Goal: Information Seeking & Learning: Learn about a topic

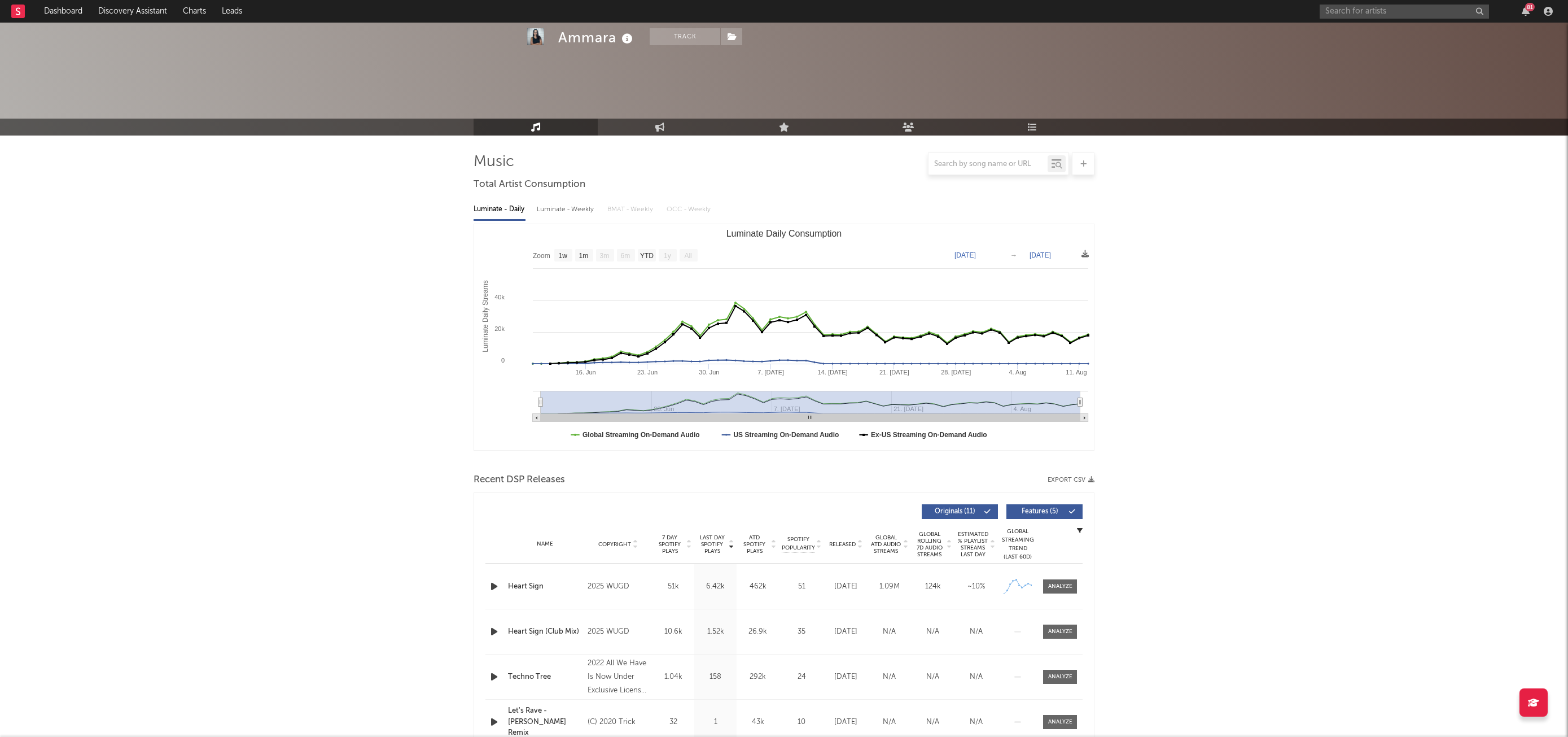
select select "1w"
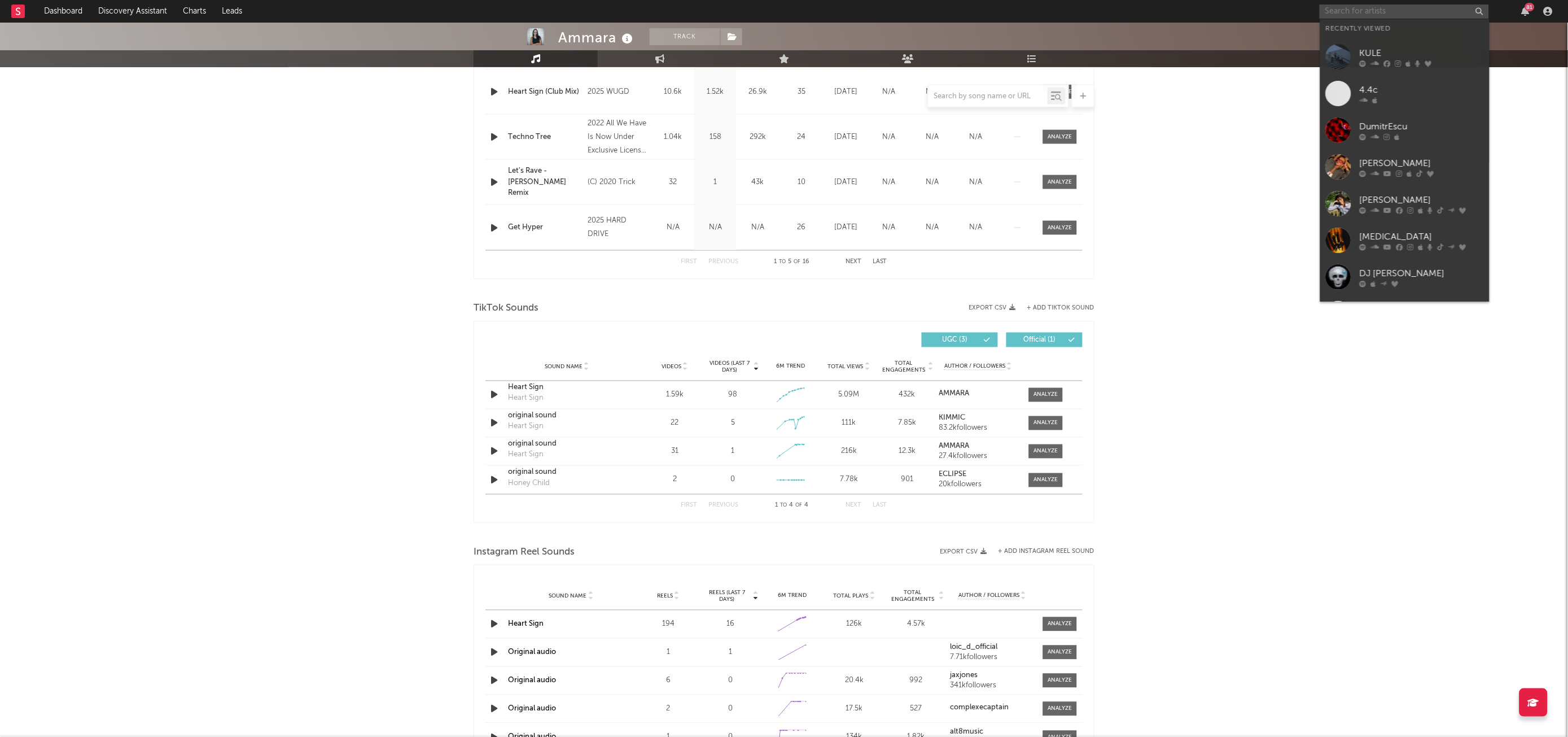
click at [1416, 10] on input "text" at bounding box center [1404, 11] width 169 height 14
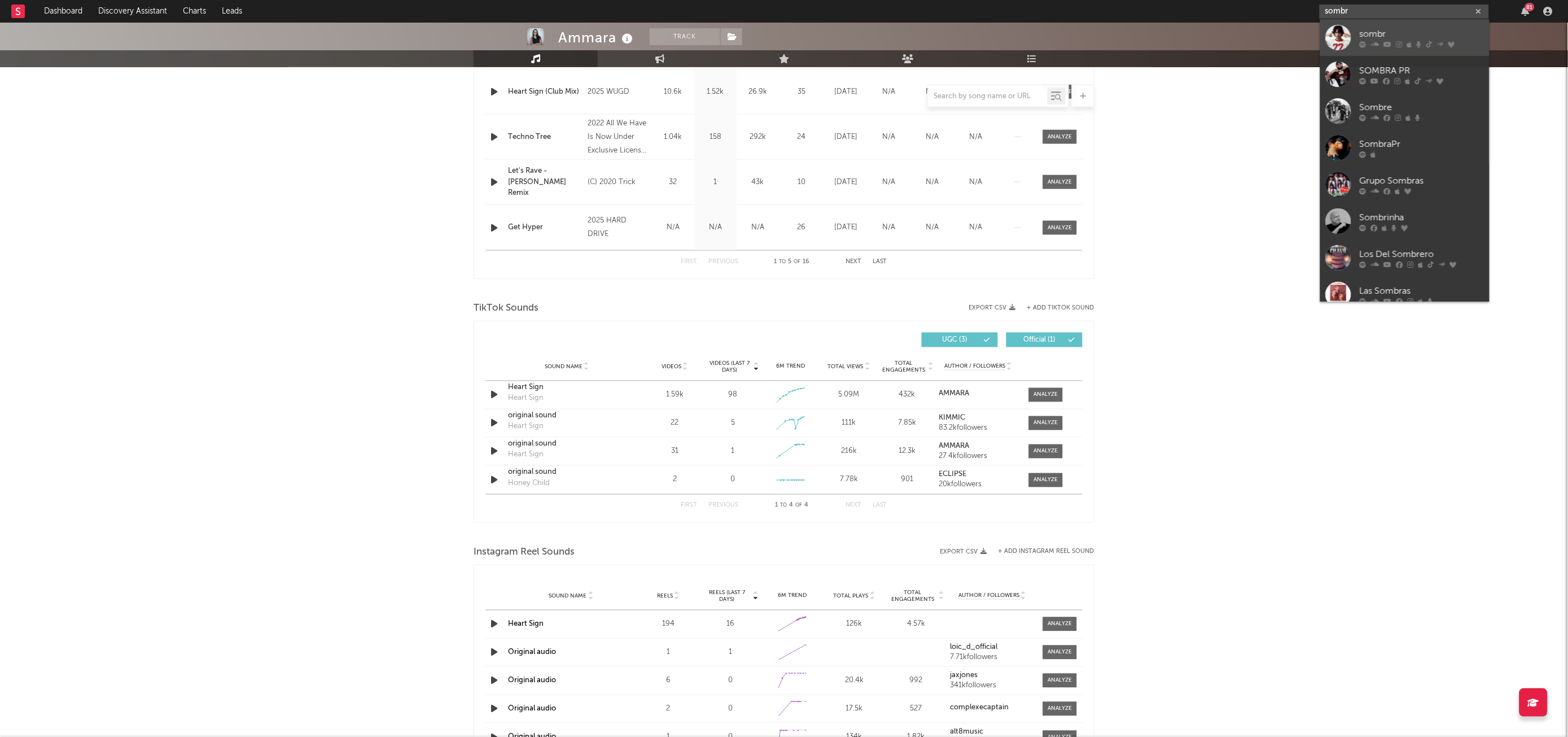
type input "sombr"
click at [1387, 27] on div "sombr" at bounding box center [1422, 34] width 124 height 13
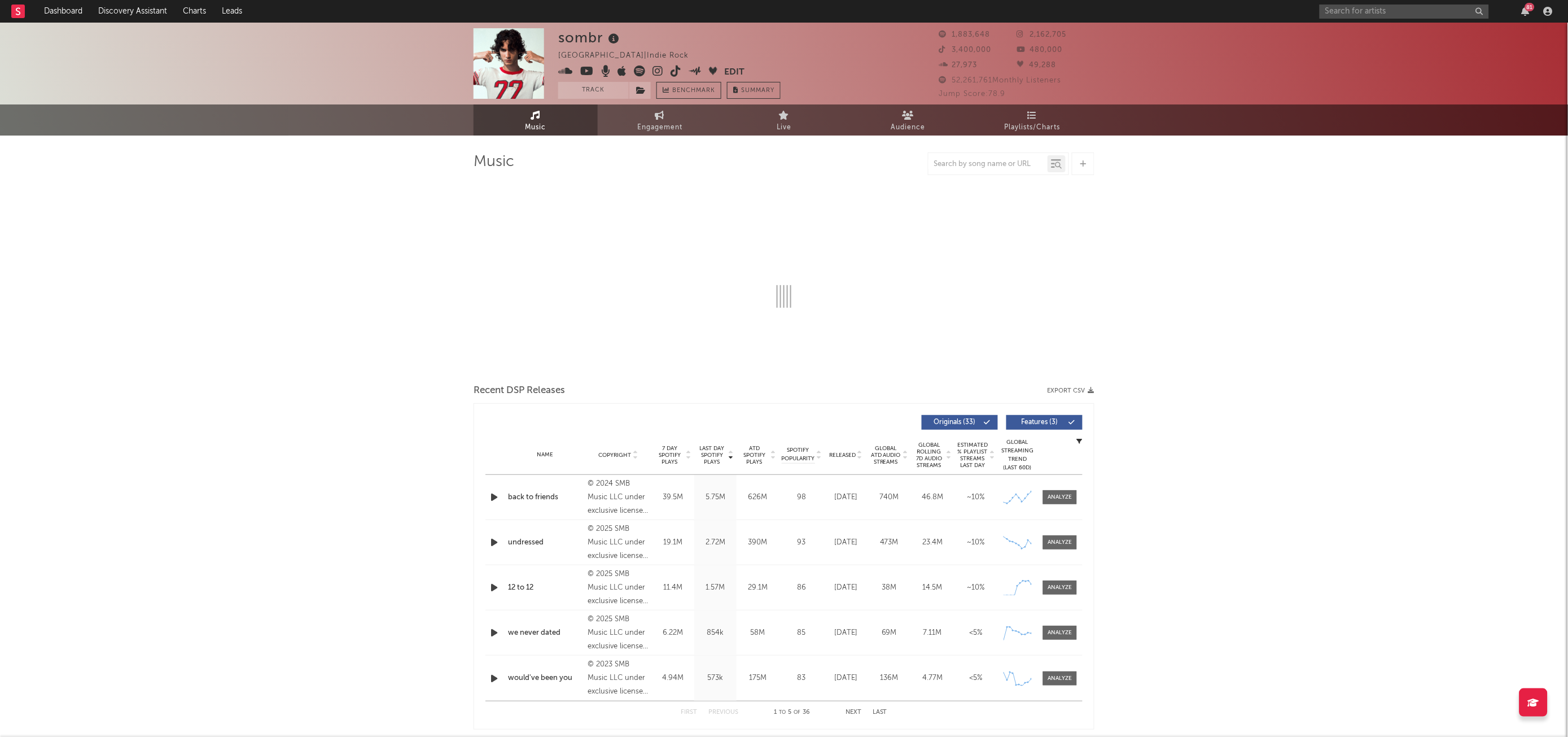
select select "6m"
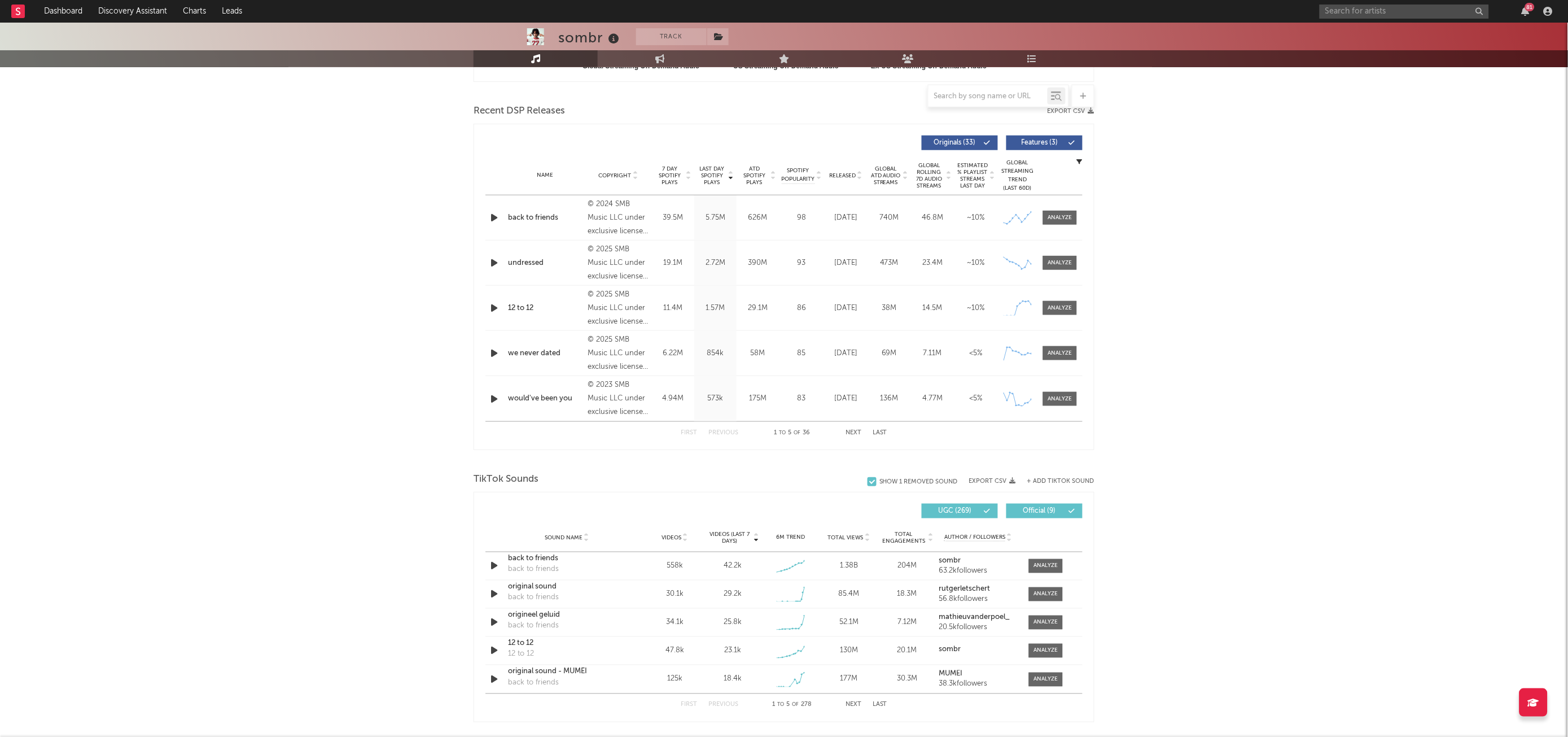
scroll to position [387, 0]
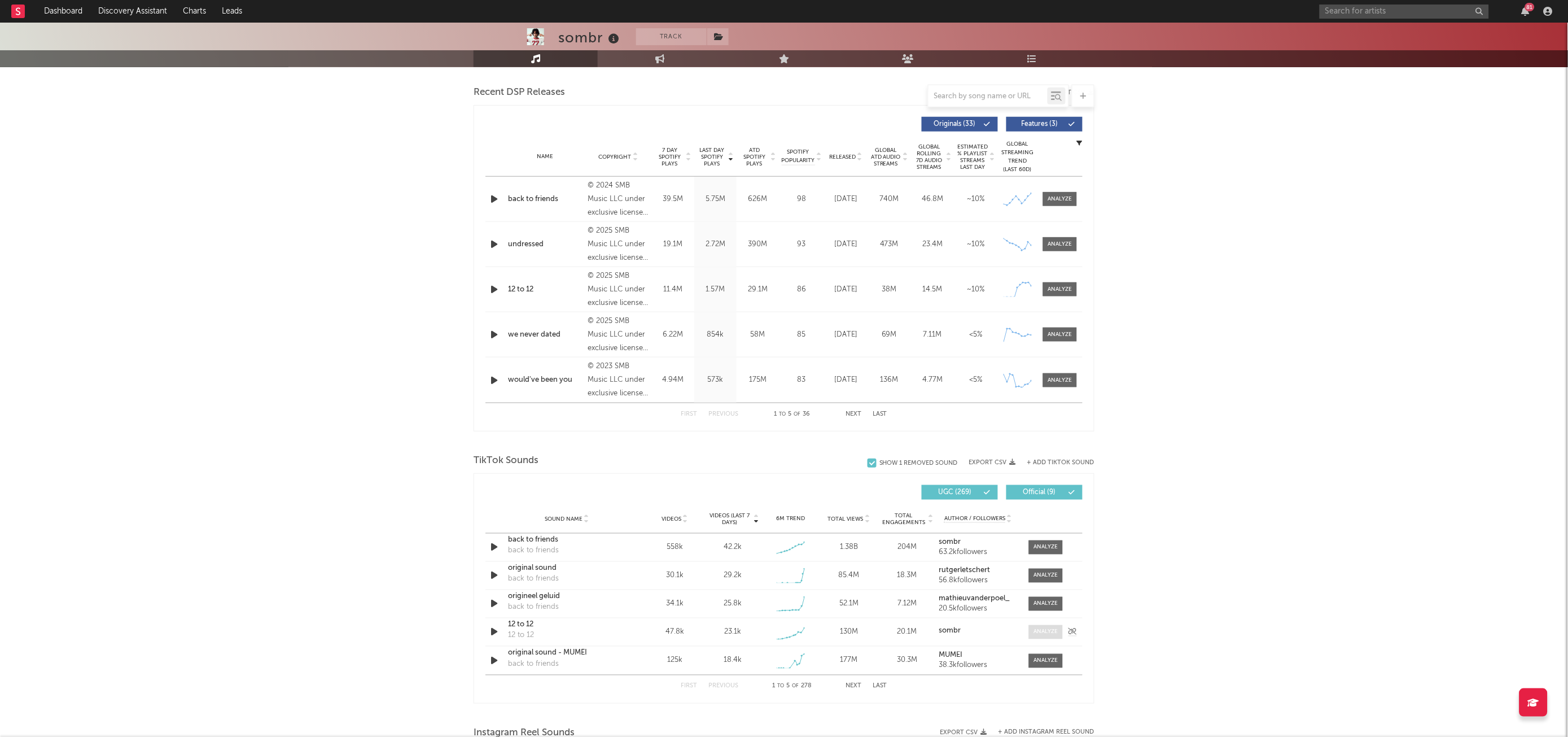
click at [1043, 629] on div at bounding box center [1046, 632] width 24 height 9
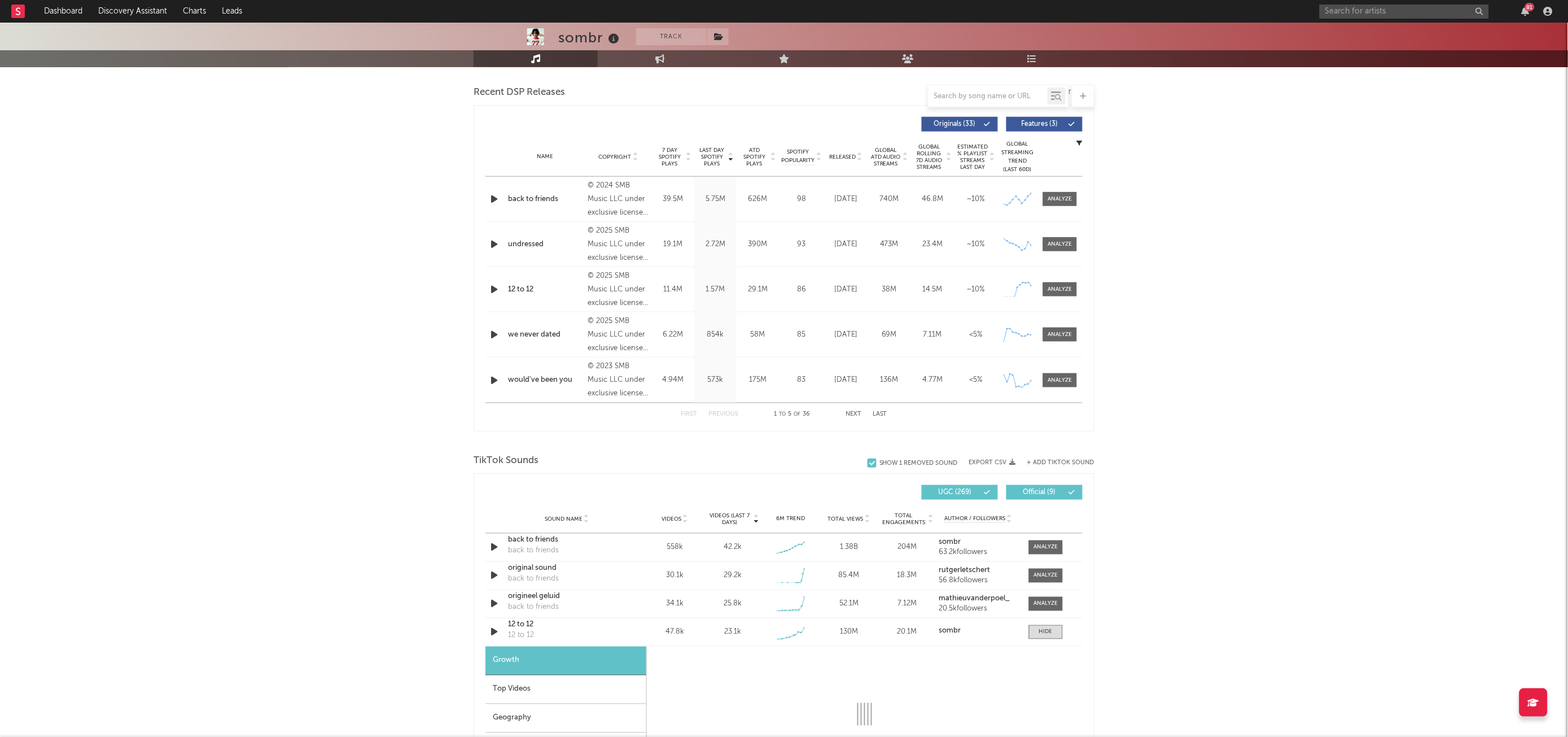
select select "1w"
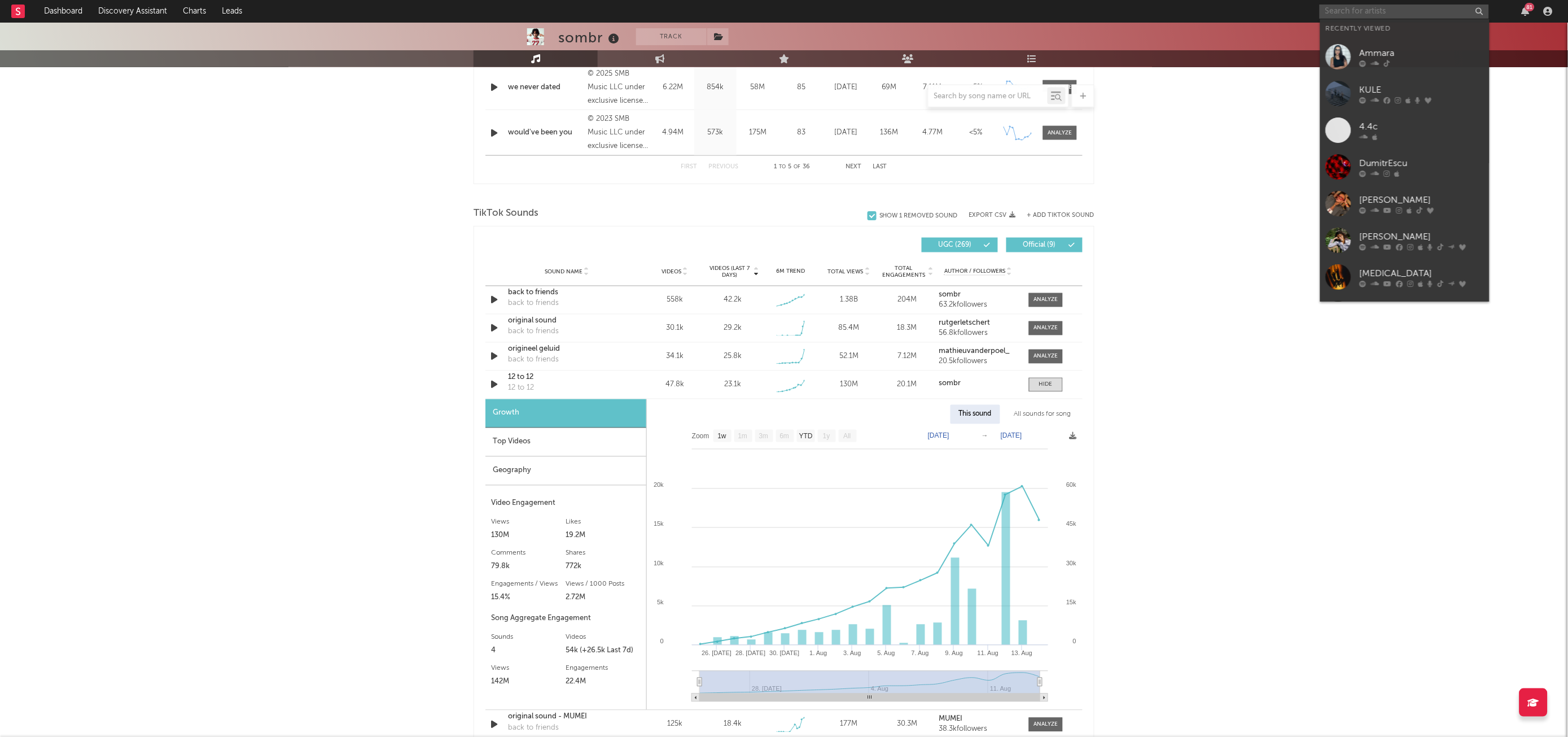
click at [1360, 12] on input "text" at bounding box center [1404, 11] width 169 height 14
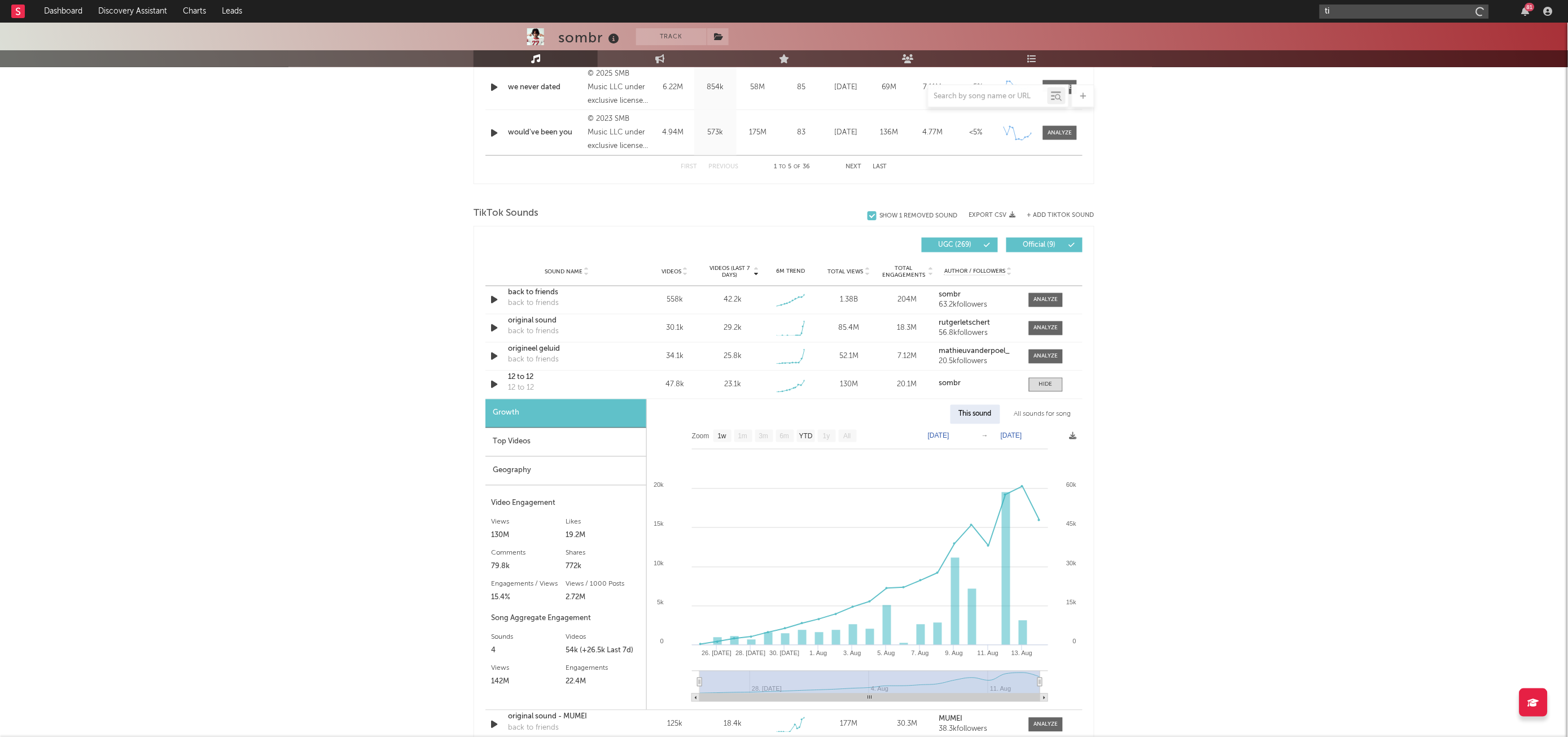
type input "t"
type input "ashnikko"
click at [1346, 27] on div at bounding box center [1339, 38] width 26 height 26
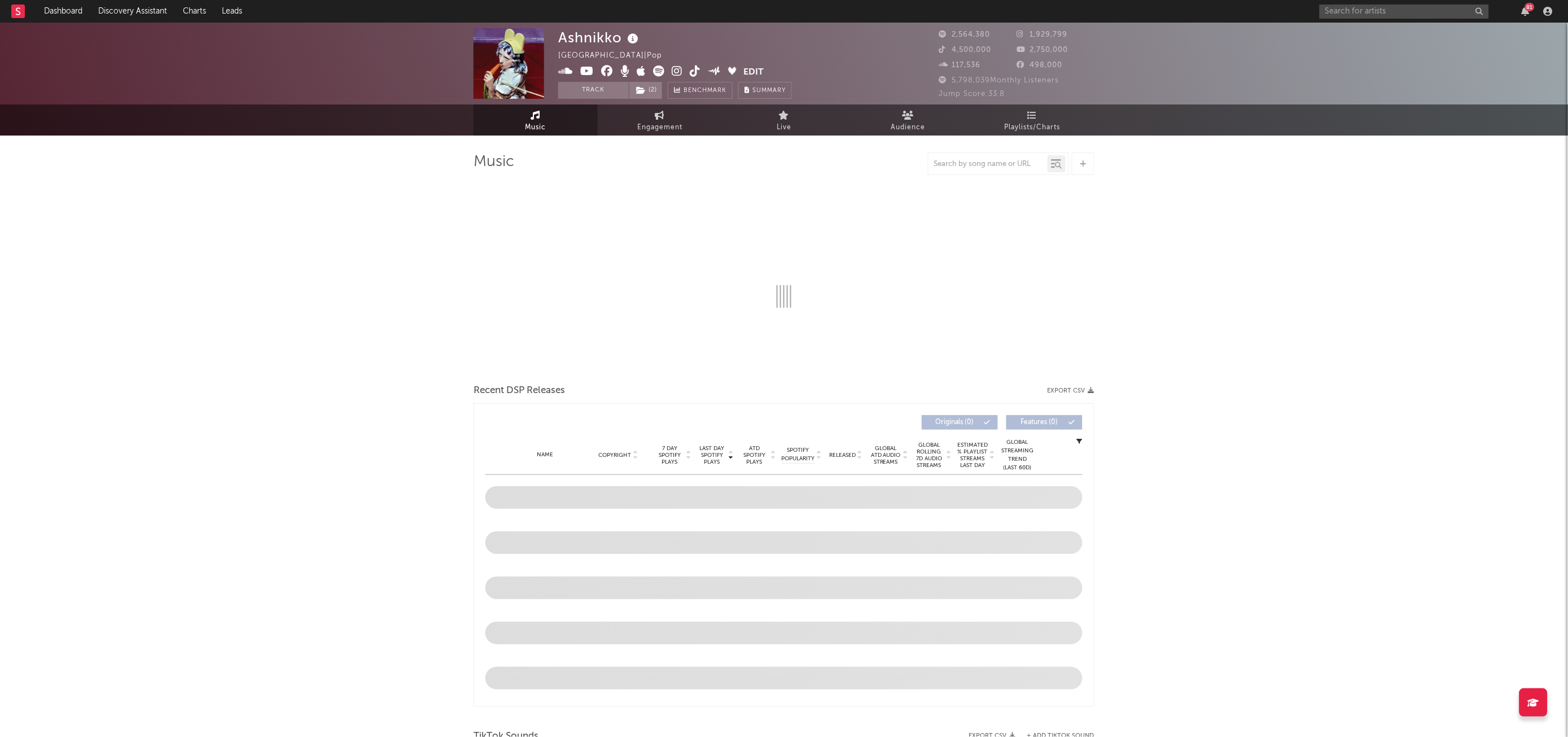
select select "6m"
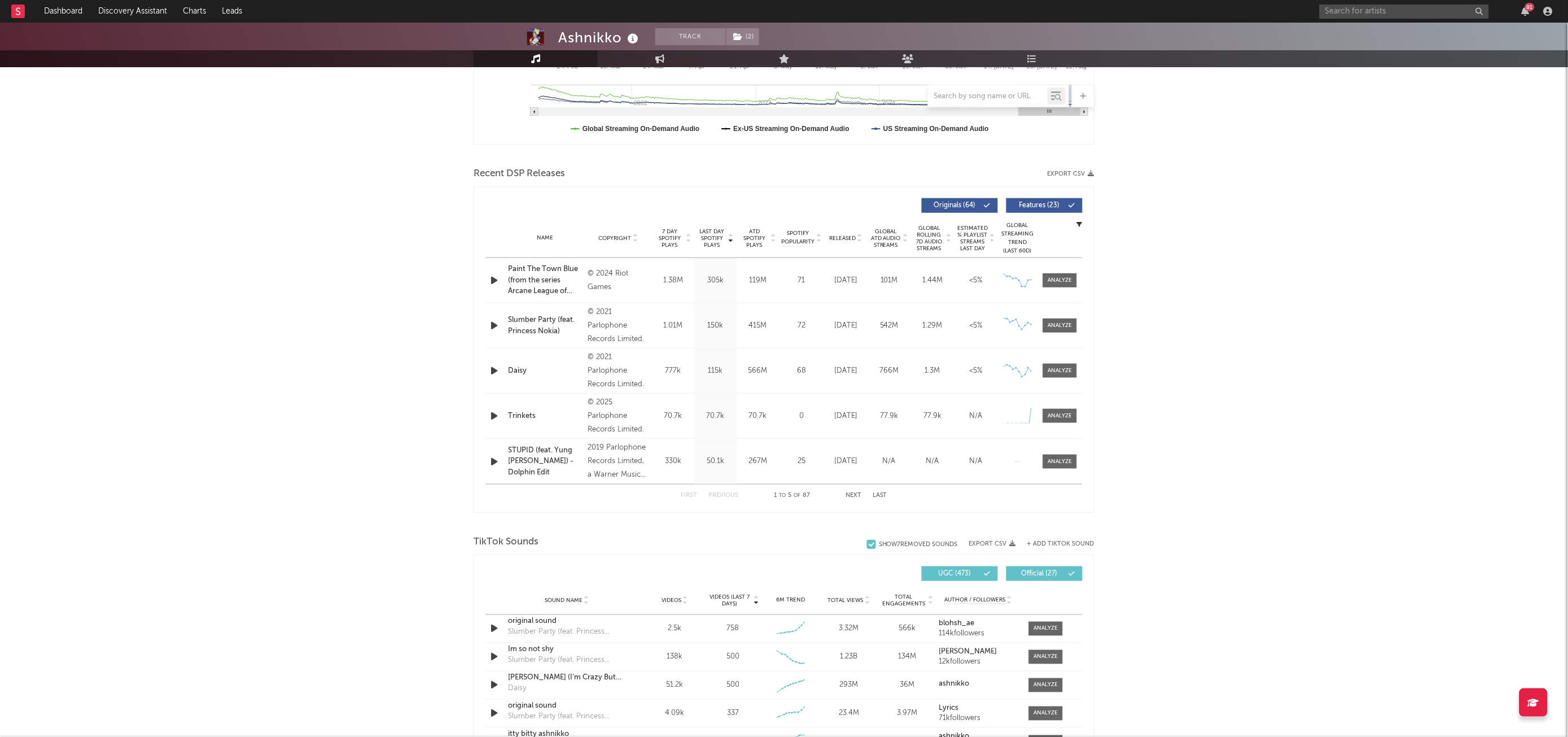
scroll to position [618, 0]
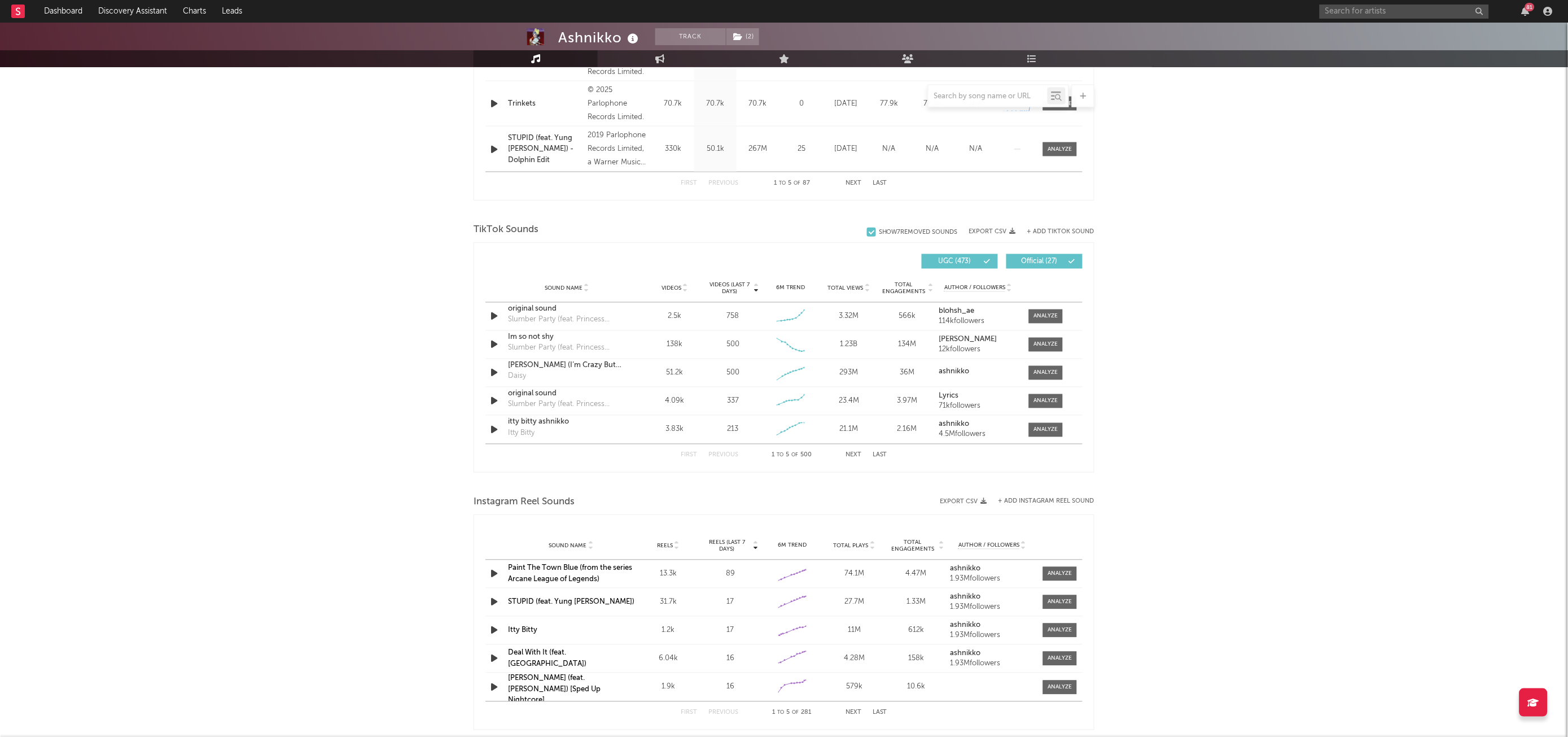
click at [1009, 100] on div at bounding box center [988, 96] width 119 height 14
click at [1009, 99] on input "text" at bounding box center [988, 96] width 119 height 9
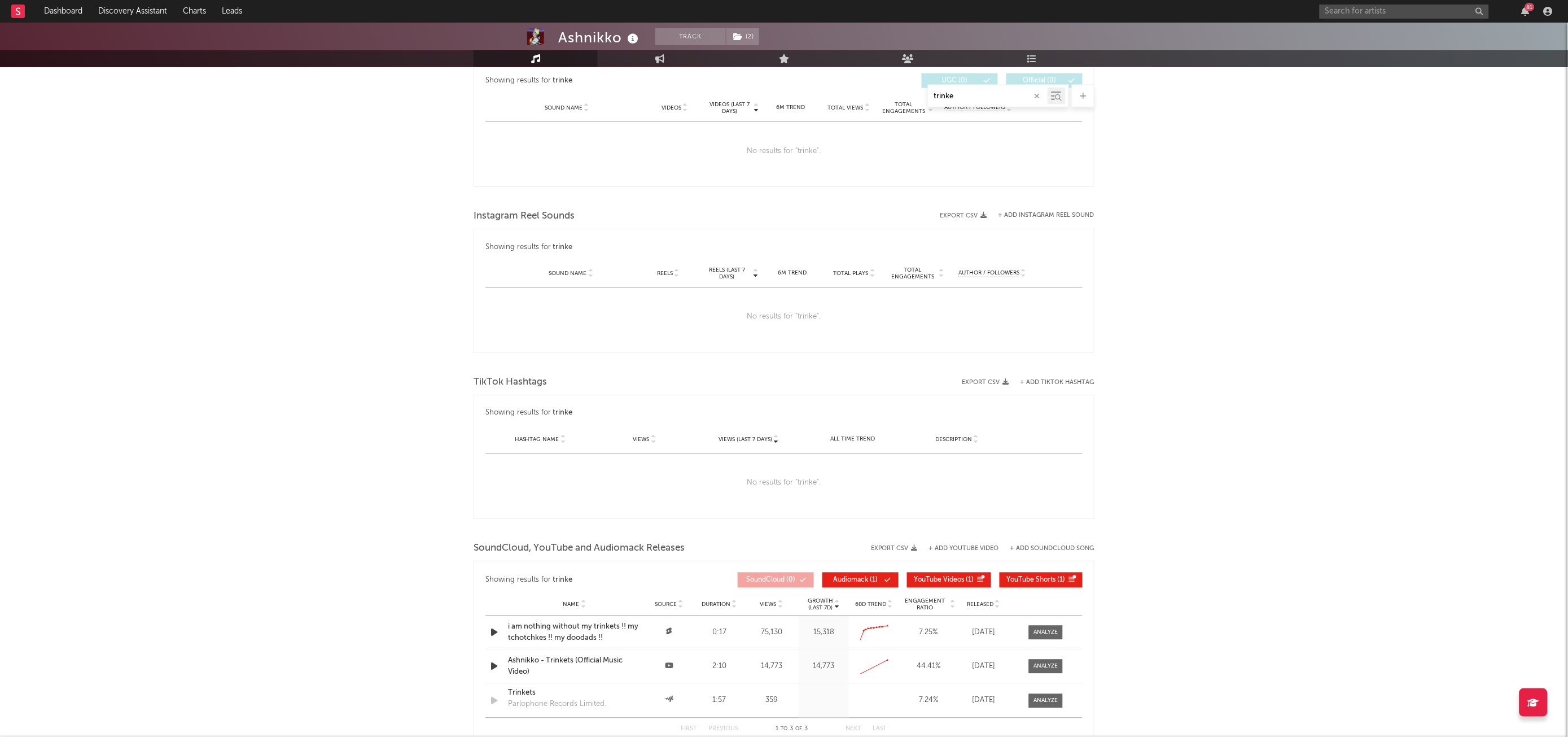
scroll to position [483, 0]
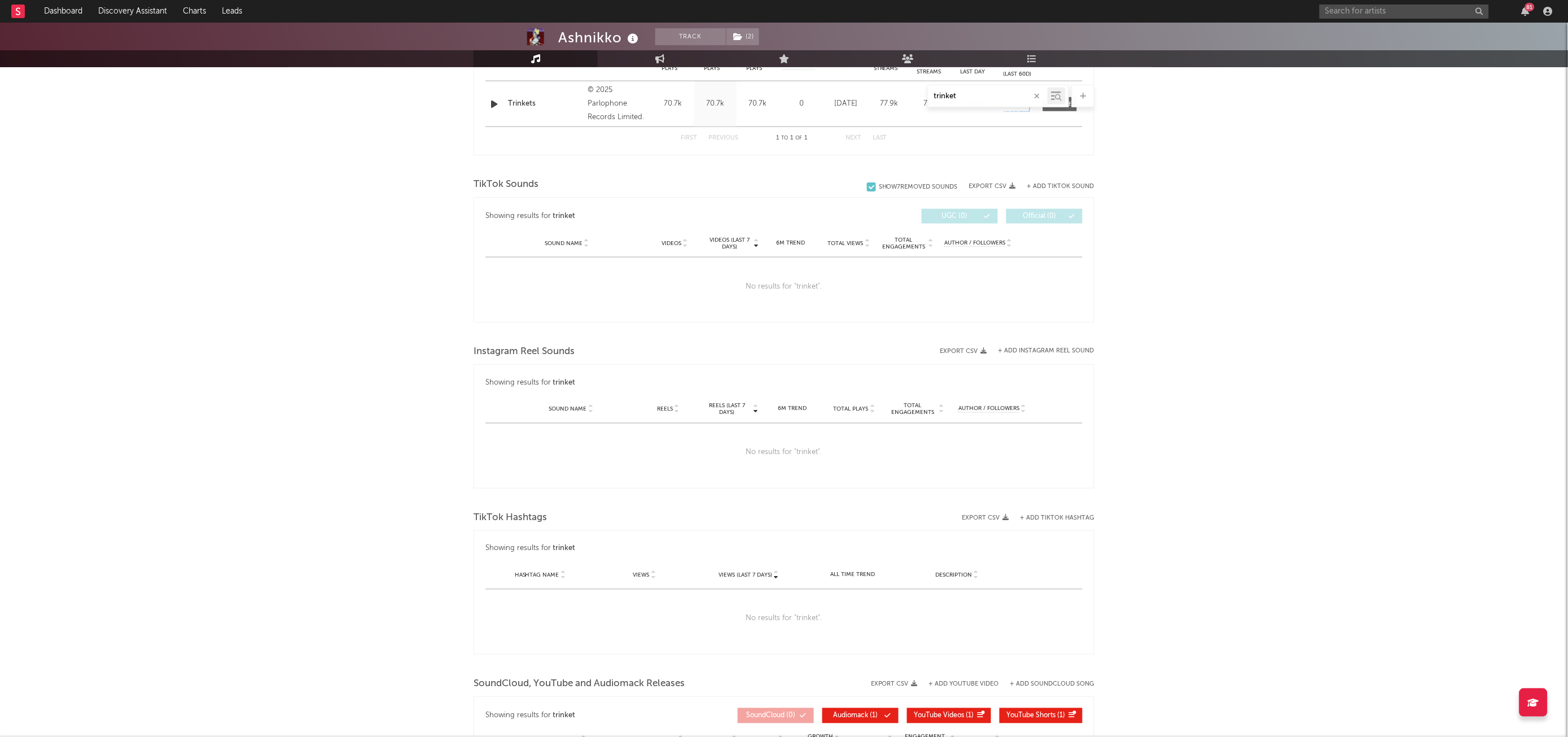
type input "trinket"
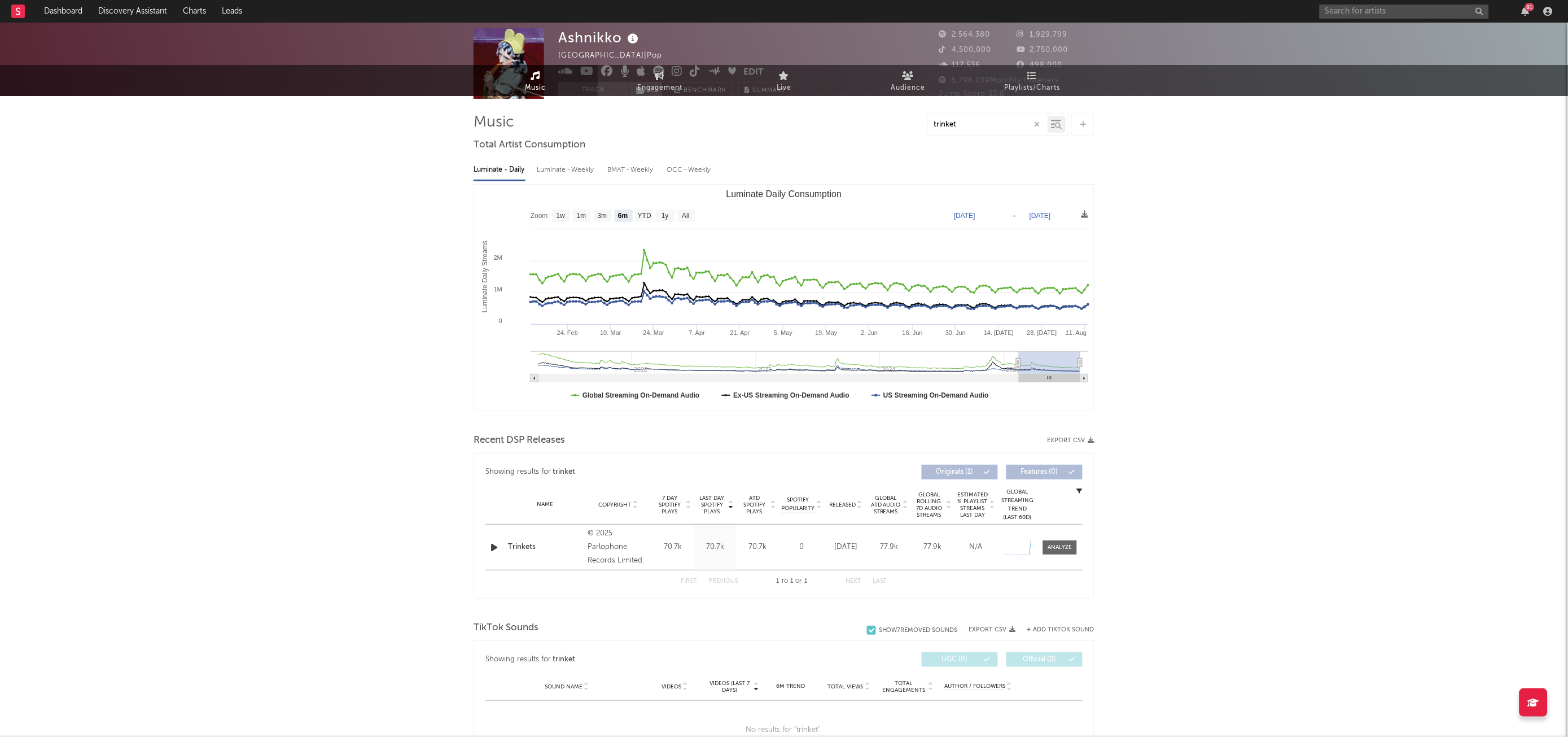
scroll to position [0, 0]
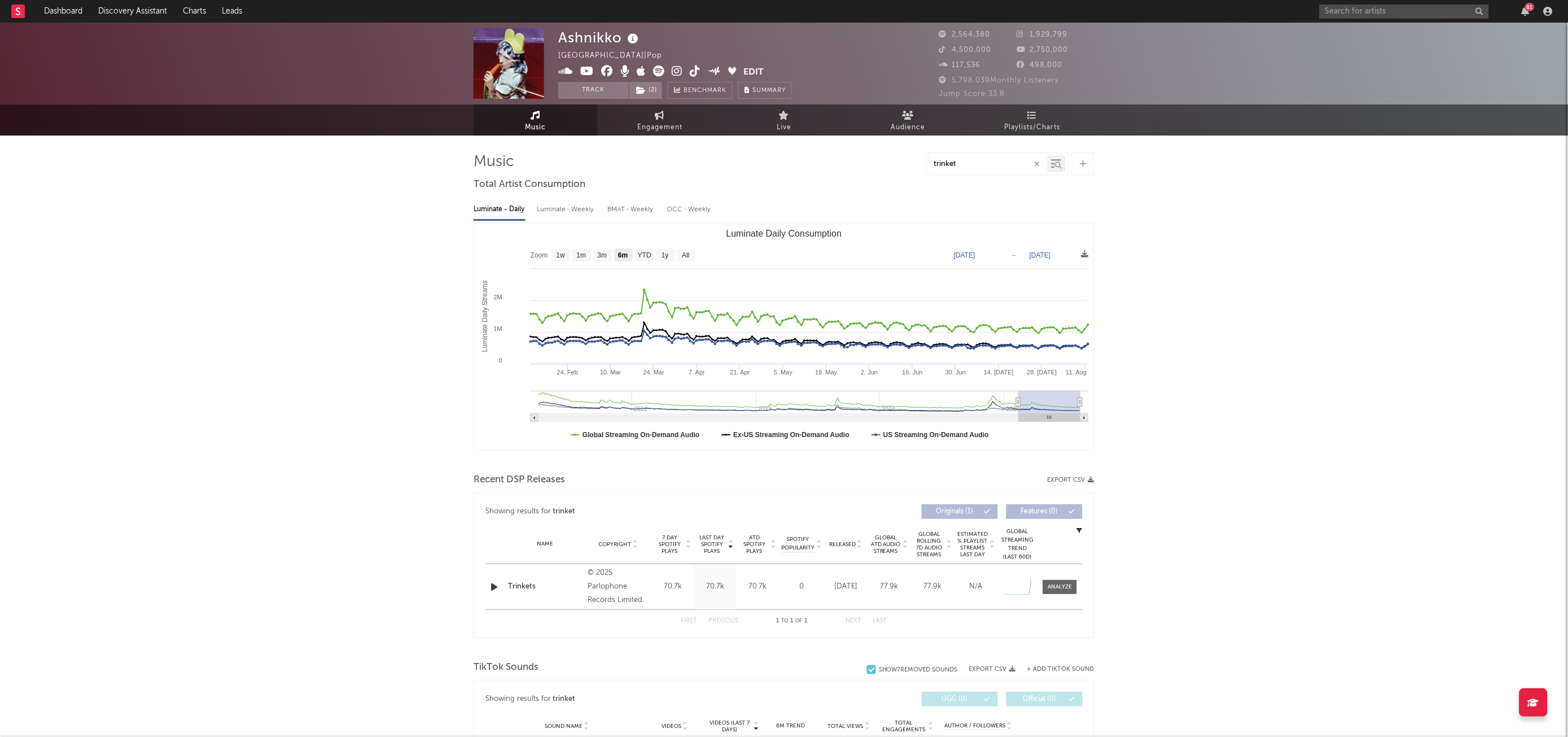
click at [694, 70] on icon at bounding box center [695, 71] width 11 height 12
click at [1080, 165] on icon at bounding box center [1083, 164] width 6 height 7
click at [1286, 367] on div "Ashnikko [GEOGRAPHIC_DATA] | Pop Edit Track ( 2 ) Benchmark Summary 2,564,380 1…" at bounding box center [784, 736] width 1568 height 1427
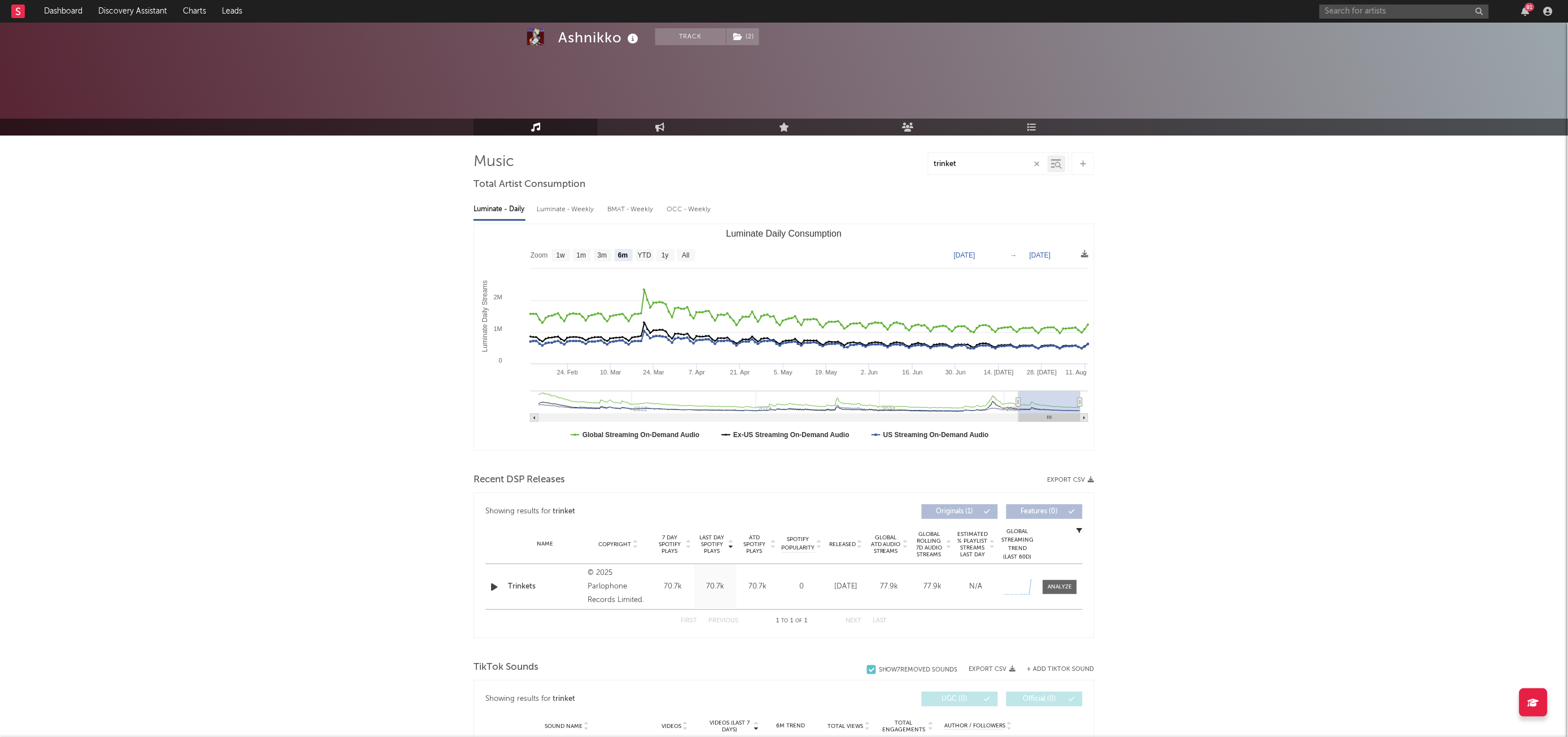
scroll to position [205, 0]
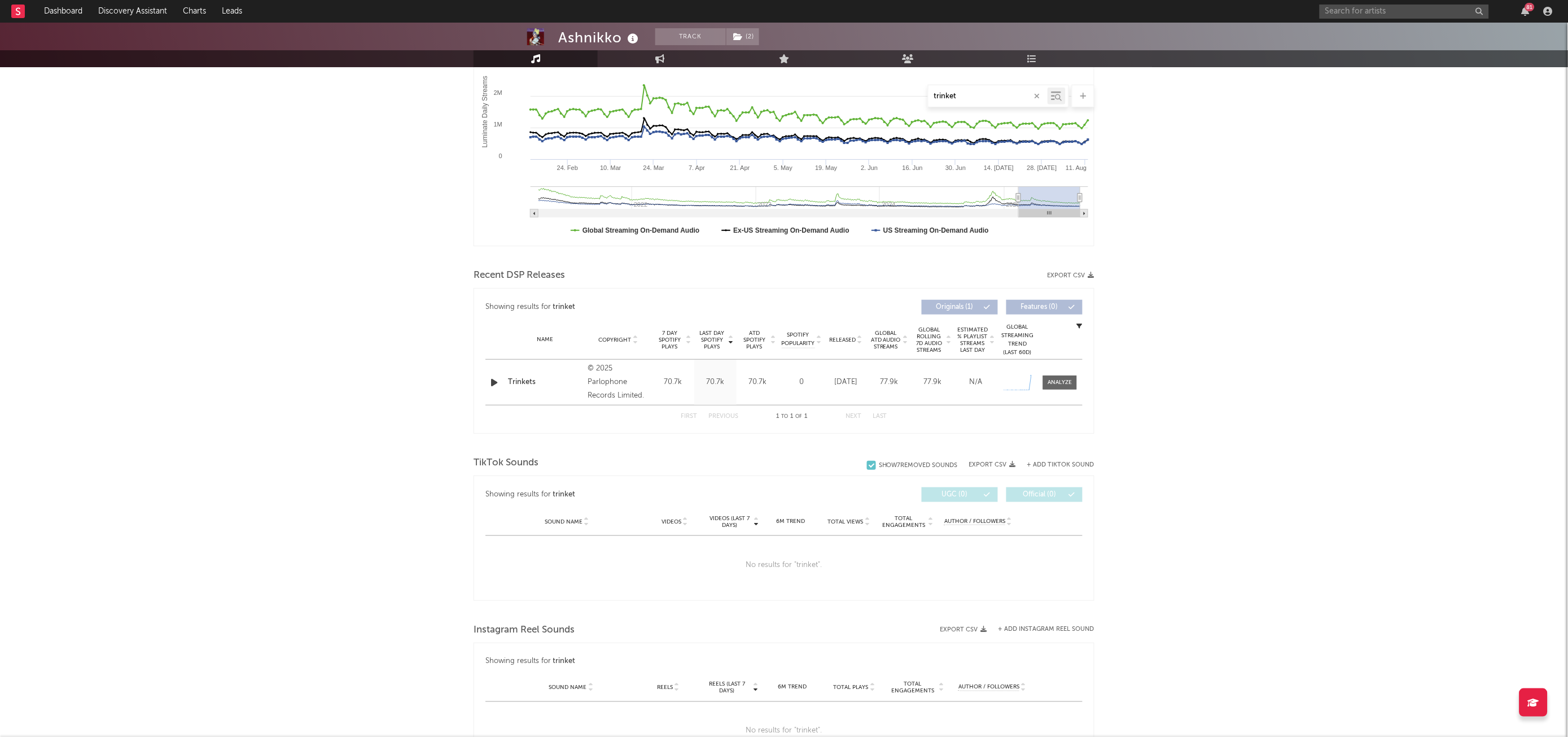
click at [1086, 462] on button "+ Add TikTok Sound" at bounding box center [1061, 465] width 67 height 6
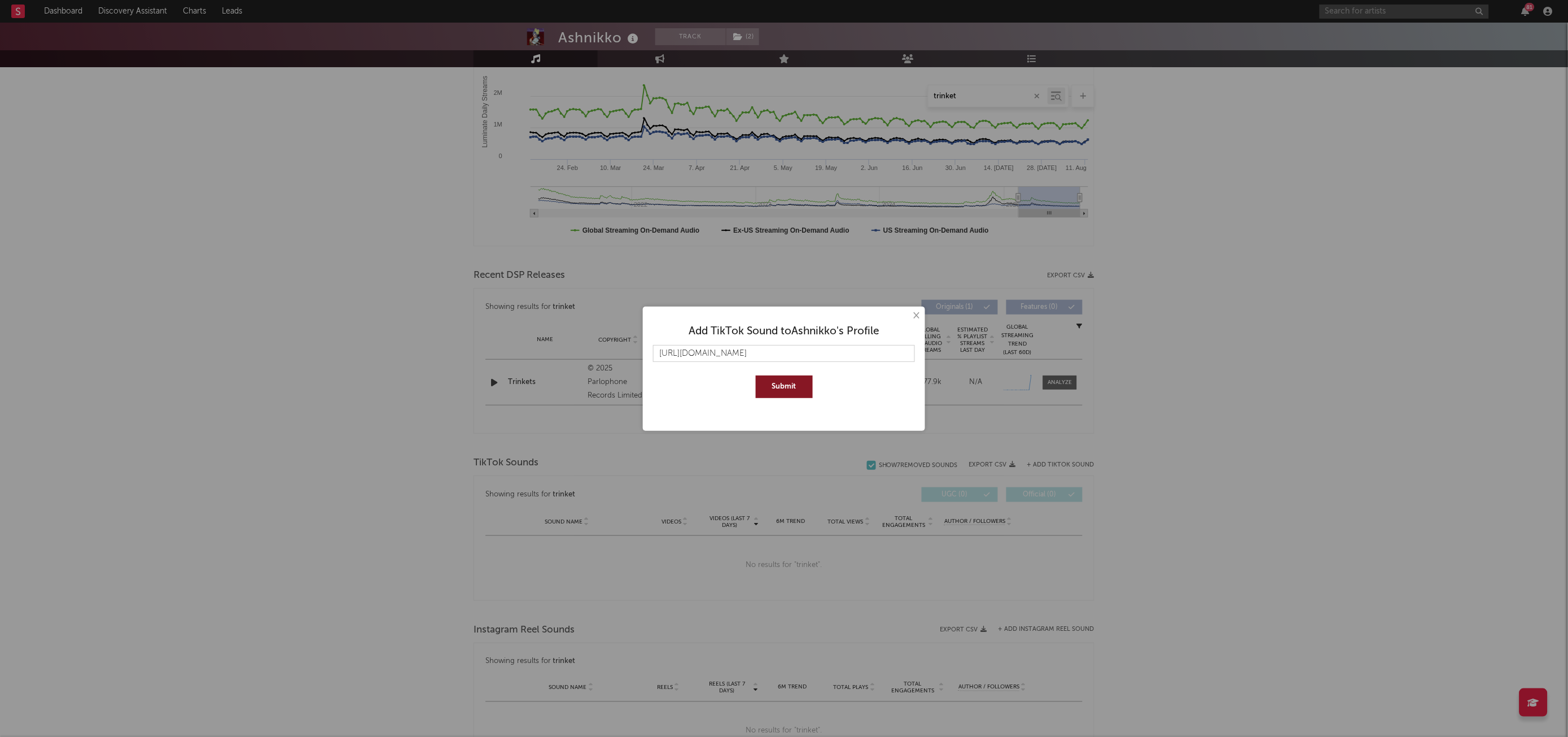
type input "[URL][DOMAIN_NAME]"
click at [789, 388] on button "Submit" at bounding box center [785, 387] width 57 height 23
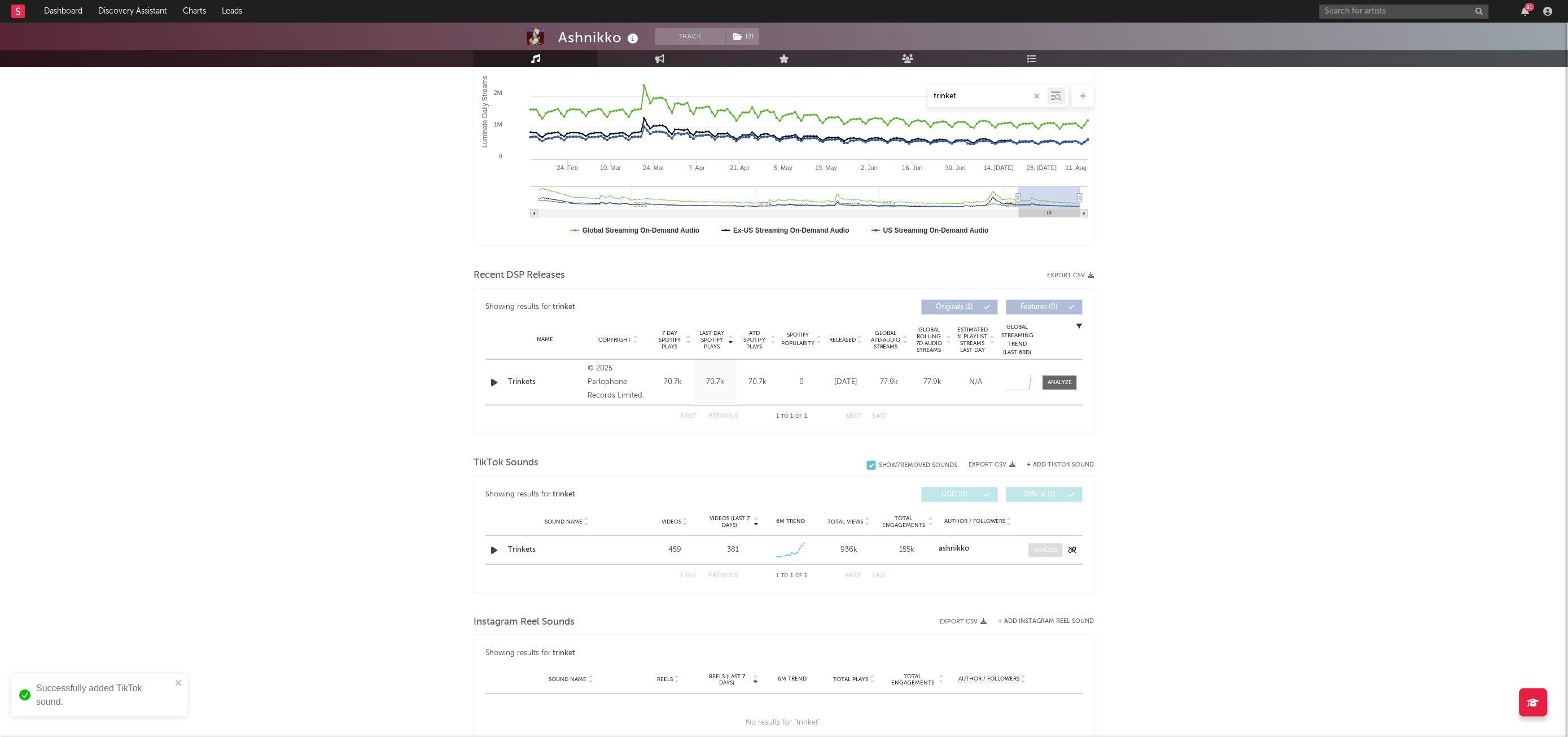
click at [1042, 548] on div at bounding box center [1046, 551] width 24 height 9
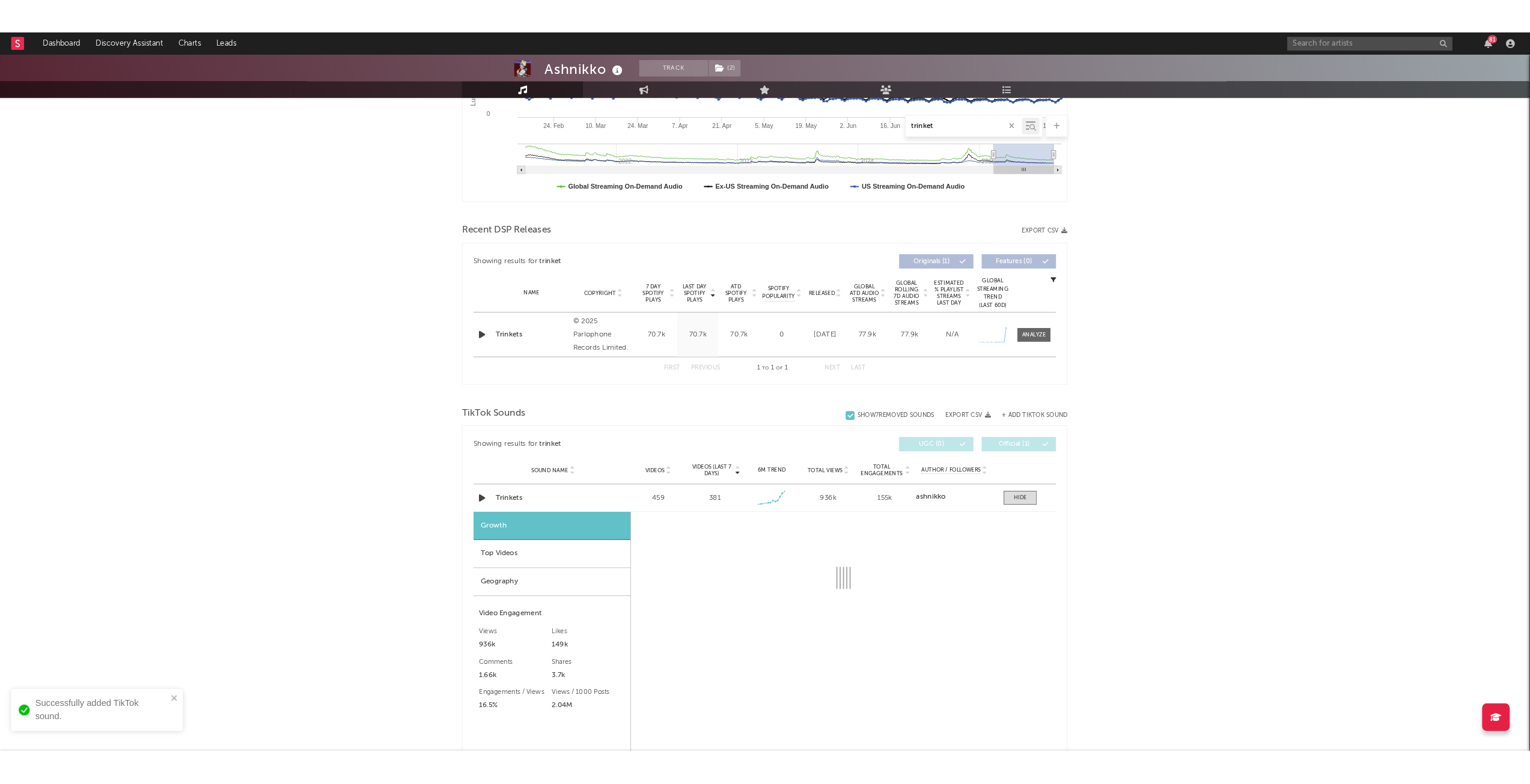
scroll to position [415, 0]
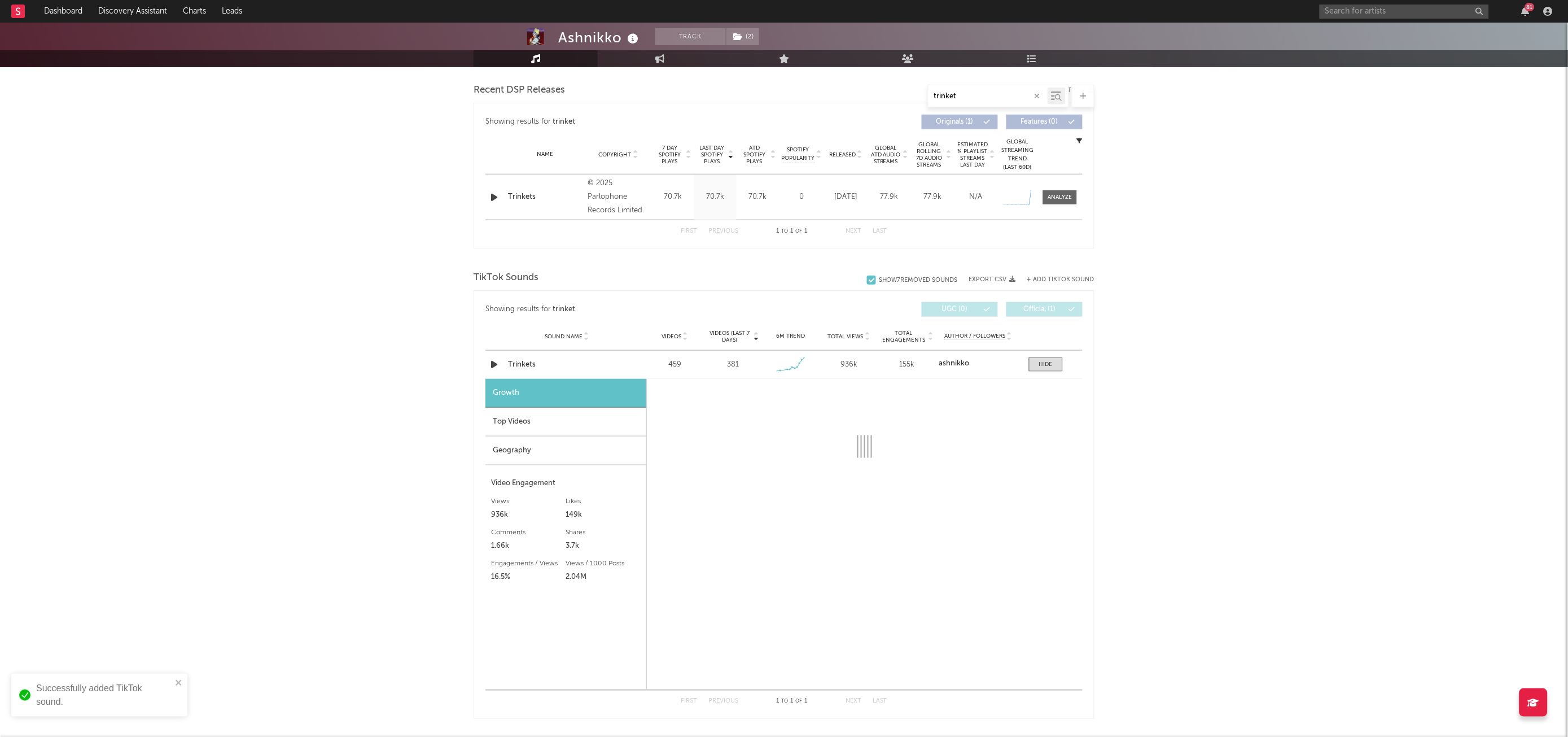
select select "1w"
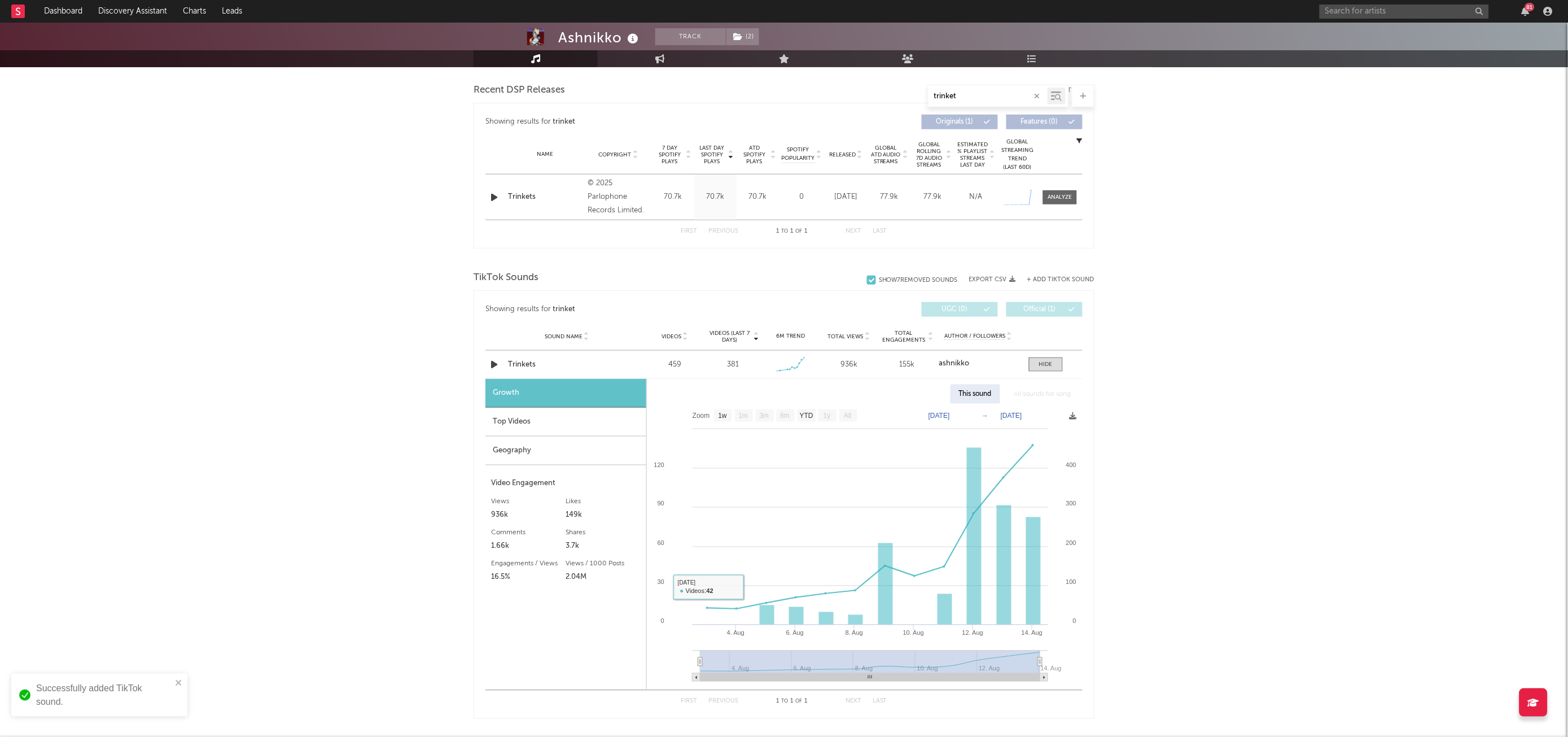
click at [565, 423] on div "Top Videos" at bounding box center [565, 422] width 161 height 29
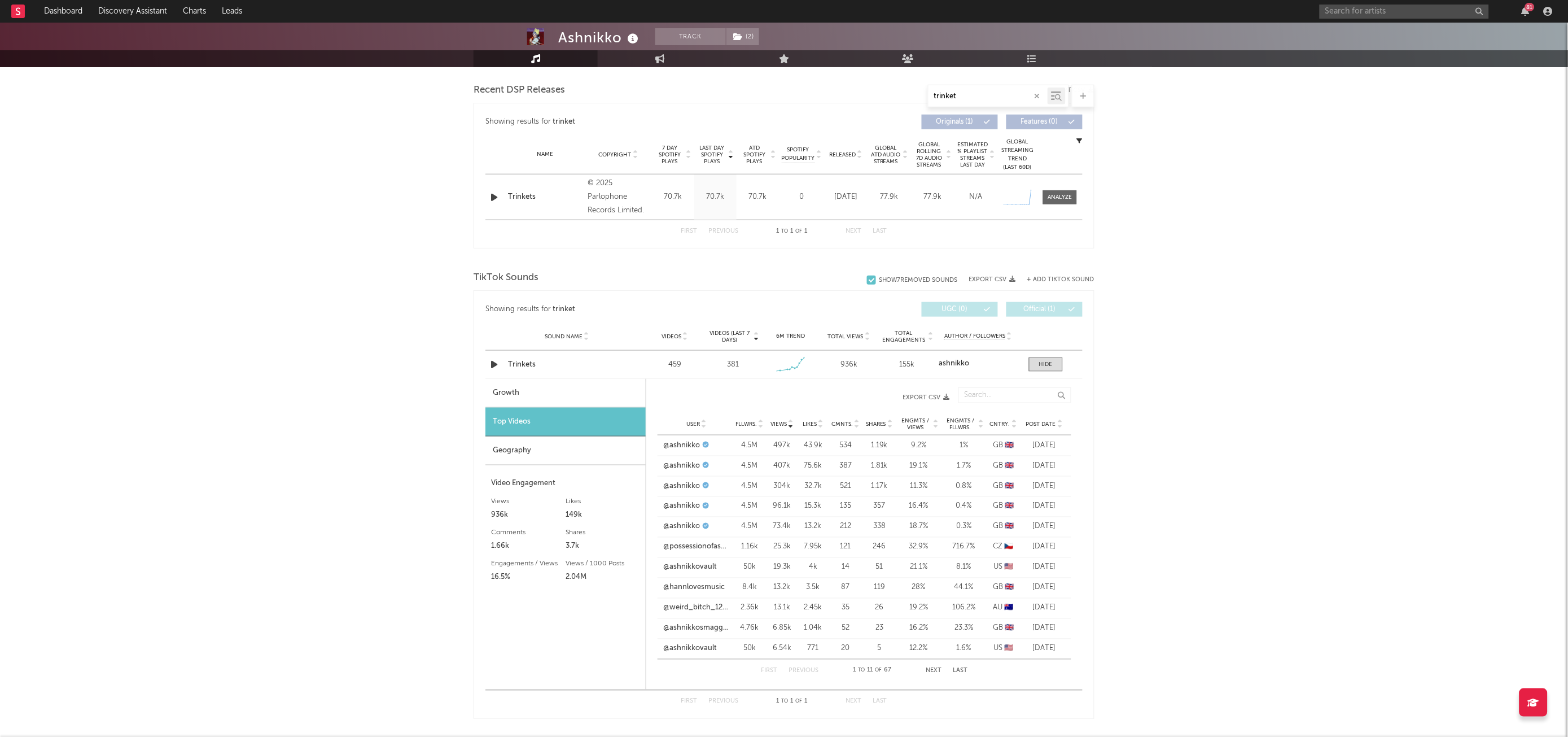
click at [541, 395] on div "Growth" at bounding box center [565, 393] width 160 height 29
select select "1w"
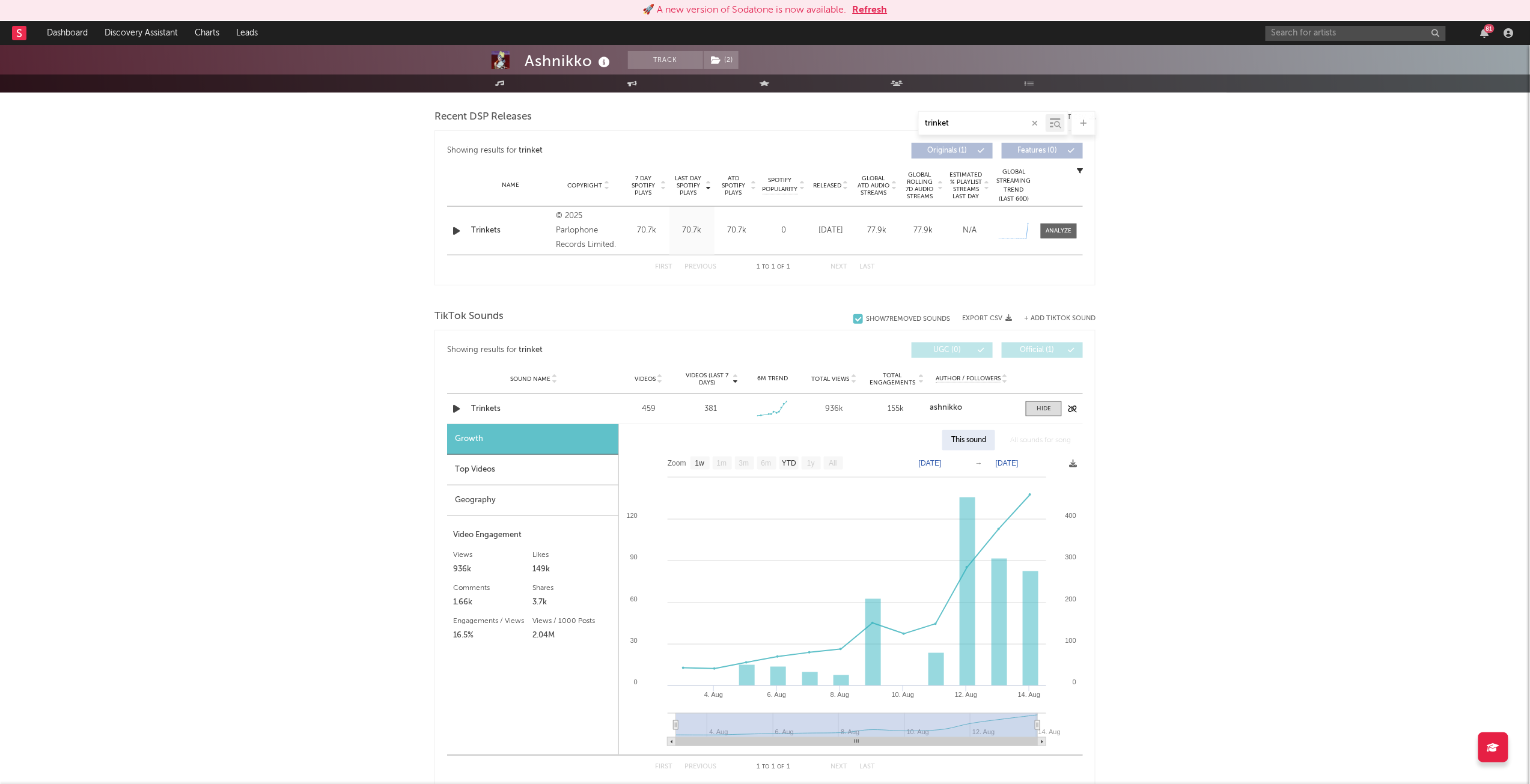
click at [490, 408] on div "Trinkets" at bounding box center [534, 409] width 126 height 12
click at [1035, 413] on span at bounding box center [1044, 408] width 36 height 15
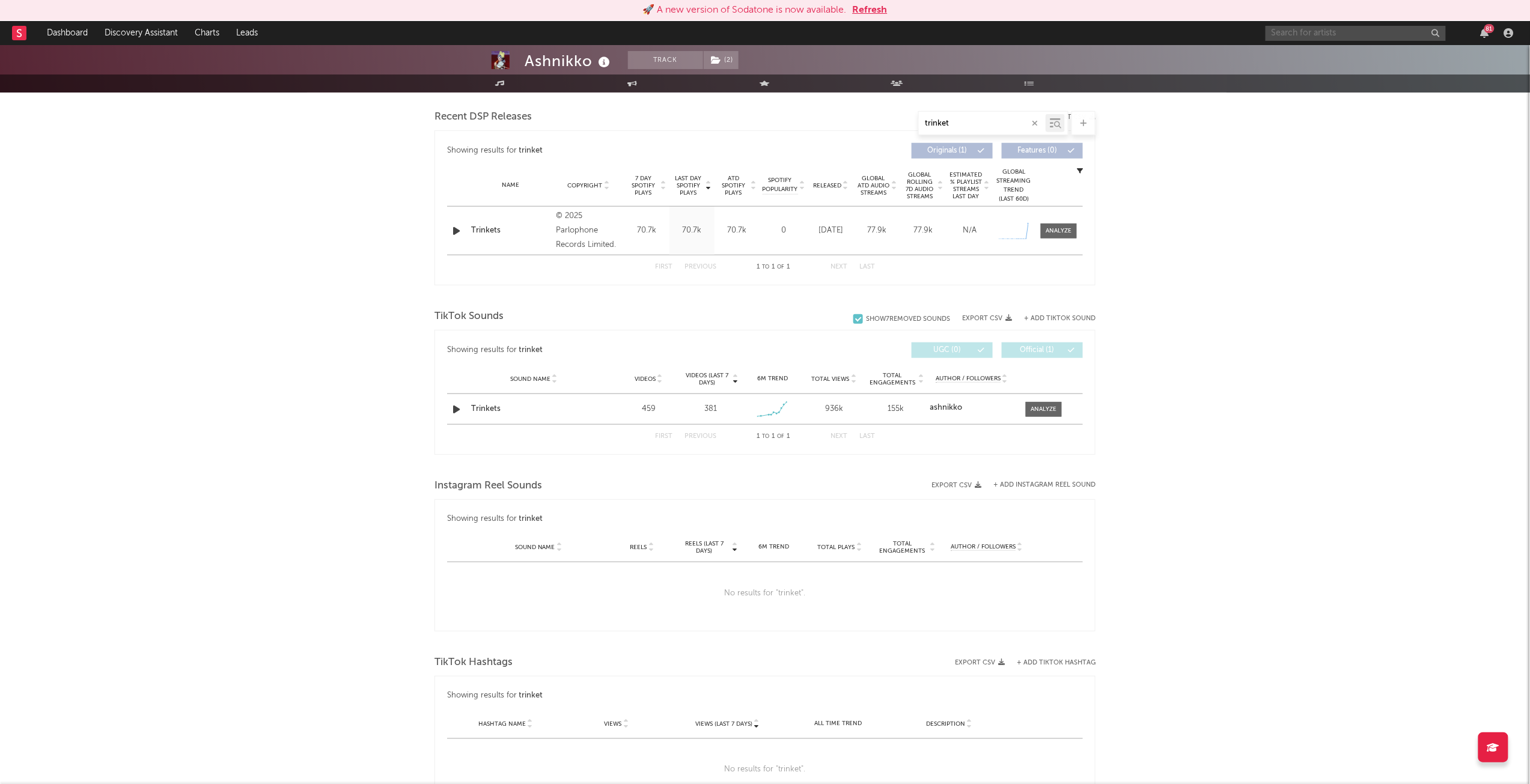
click at [1338, 36] on input "text" at bounding box center [1356, 33] width 180 height 15
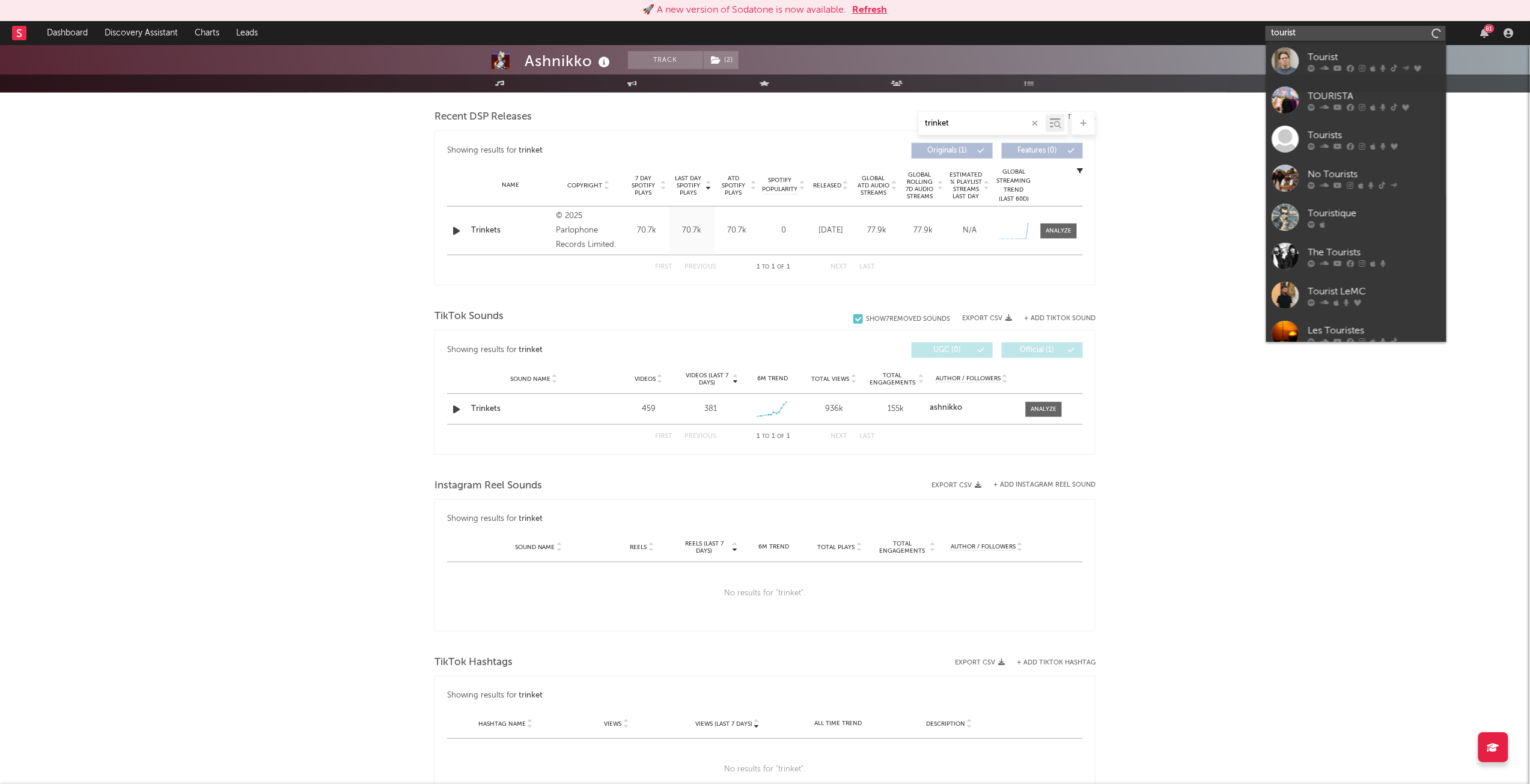
type input "tourist"
click at [1317, 55] on div "Tourist" at bounding box center [1374, 57] width 132 height 14
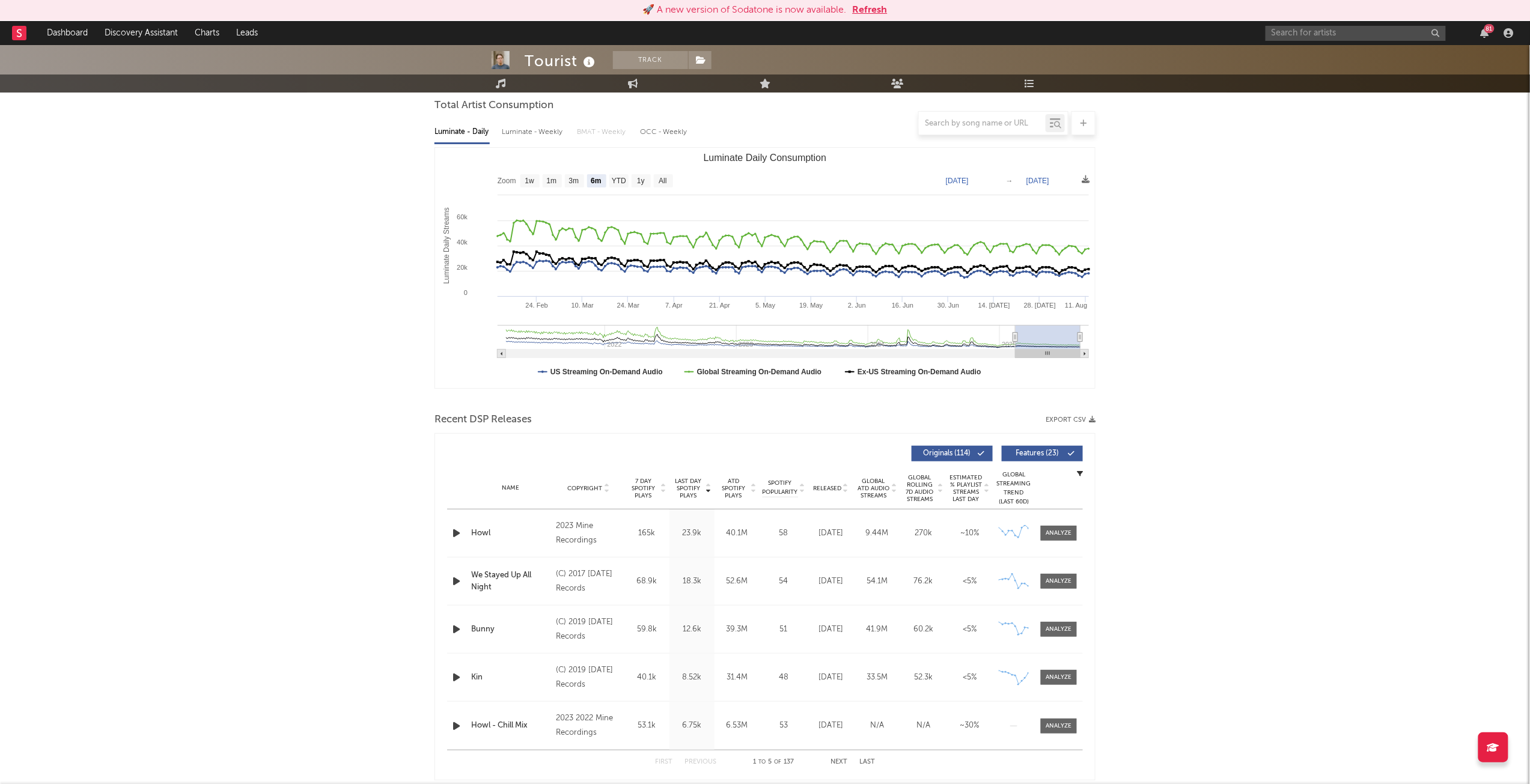
scroll to position [38, 0]
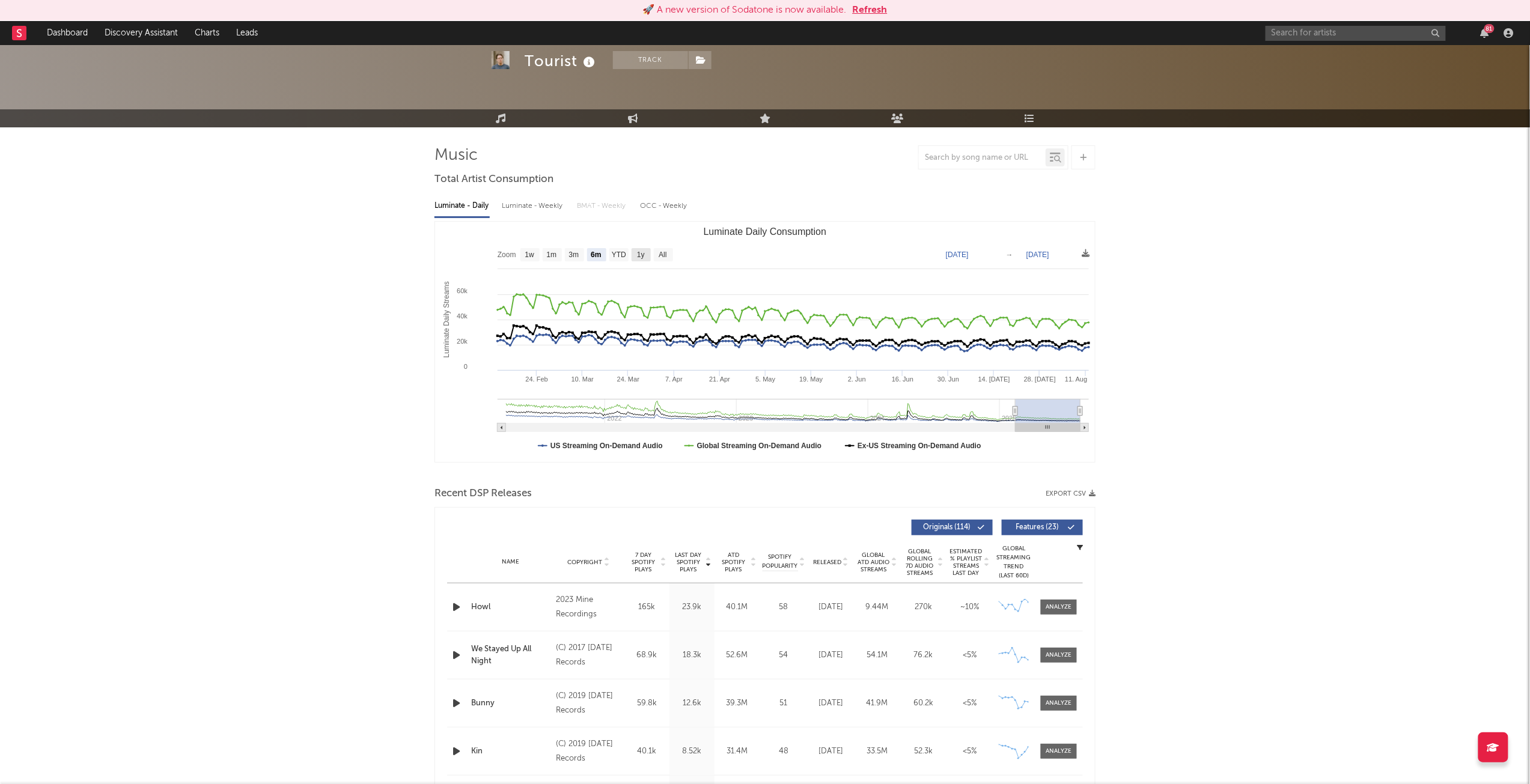
click at [644, 254] on text "1y" at bounding box center [641, 255] width 8 height 8
select select "1y"
type input "[DATE]"
